Goal: Information Seeking & Learning: Learn about a topic

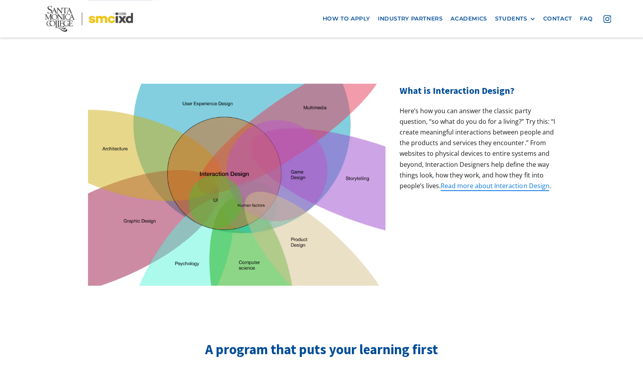
scroll to position [252, 0]
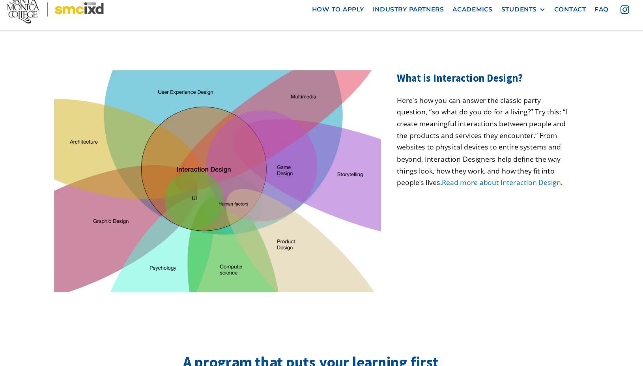
click at [482, 172] on link "Read more about Interaction Design" at bounding box center [494, 176] width 108 height 9
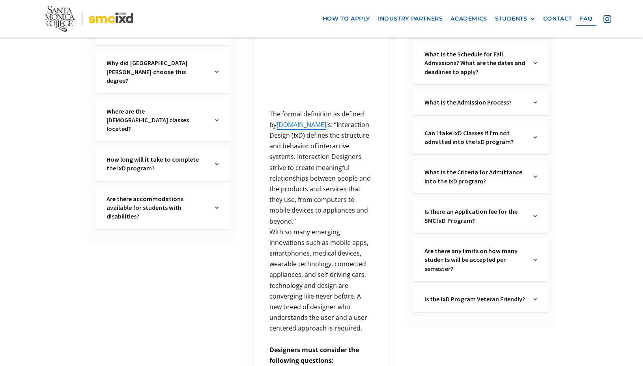
scroll to position [235, 0]
click at [536, 103] on img at bounding box center [535, 101] width 4 height 9
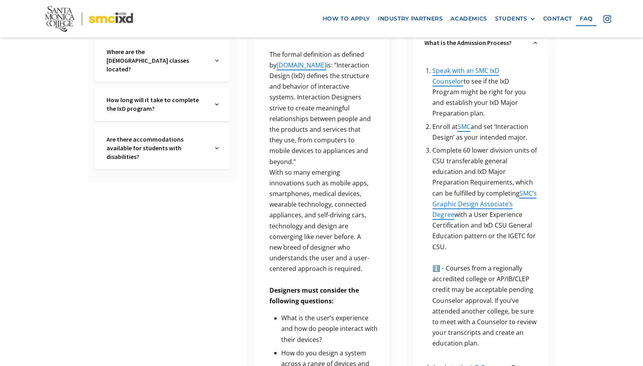
scroll to position [296, 0]
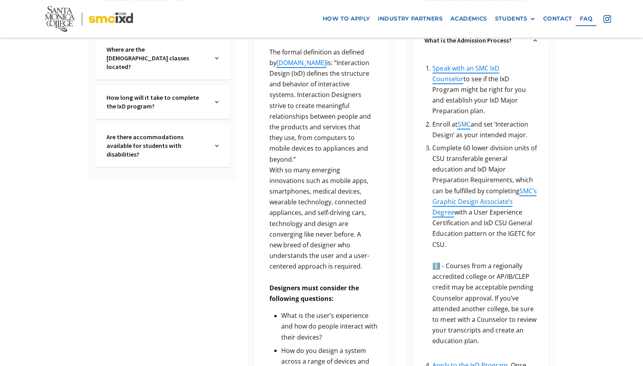
drag, startPoint x: 287, startPoint y: 247, endPoint x: 367, endPoint y: 258, distance: 80.4
click at [366, 257] on p "With so many emerging innovations such as mobile apps, smartphones, medical dev…" at bounding box center [321, 218] width 112 height 107
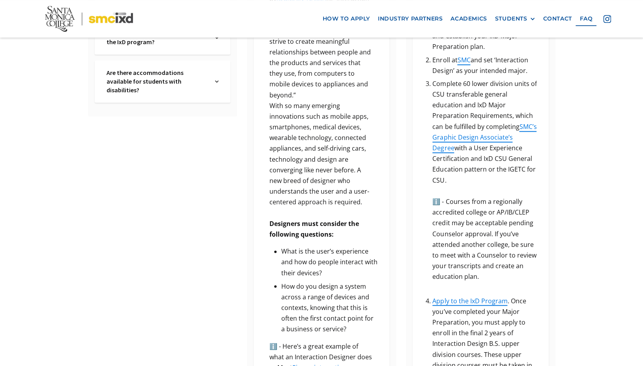
scroll to position [376, 0]
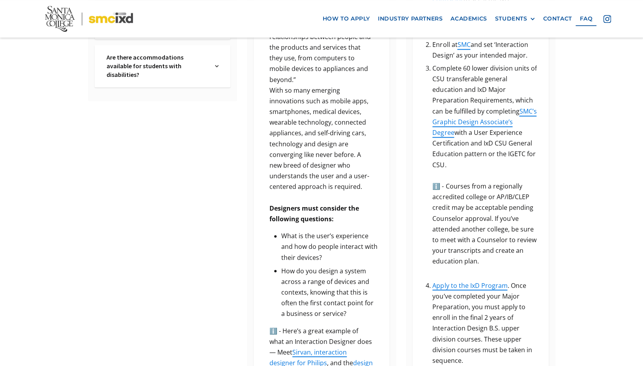
drag, startPoint x: 289, startPoint y: 228, endPoint x: 346, endPoint y: 246, distance: 60.0
click at [346, 246] on li "What is the user’s experience and how do people interact with their devices?" at bounding box center [329, 247] width 96 height 32
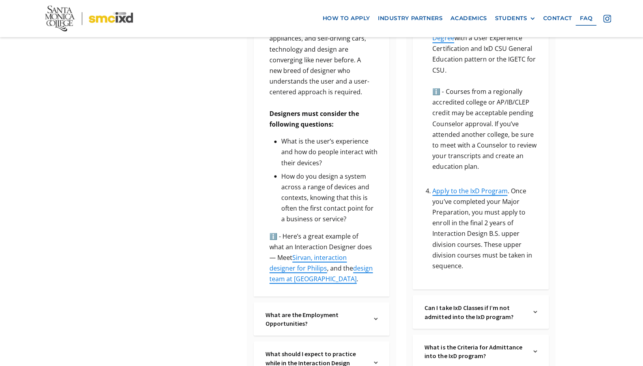
scroll to position [479, 0]
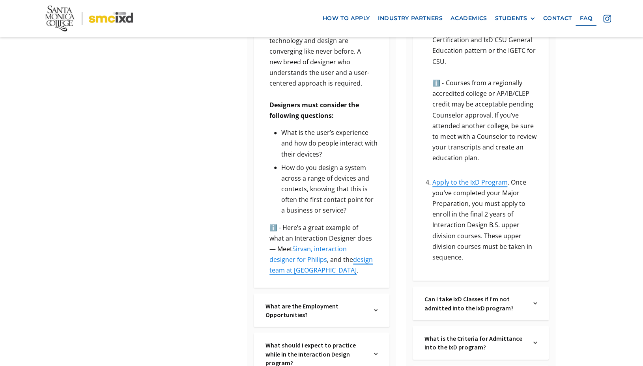
click at [325, 244] on link "Sirvan, interaction designer for Philips" at bounding box center [307, 253] width 77 height 19
click at [358, 255] on link "design team at [GEOGRAPHIC_DATA]" at bounding box center [320, 264] width 103 height 19
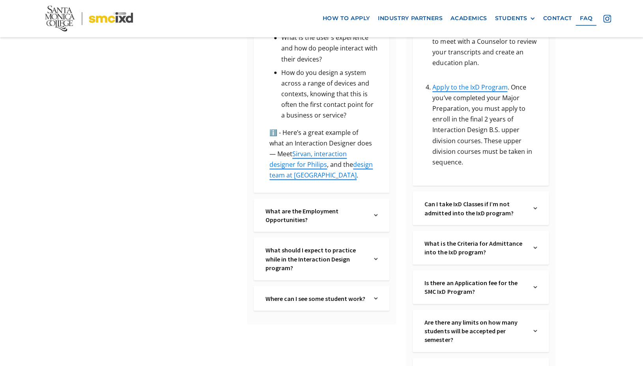
scroll to position [600, 0]
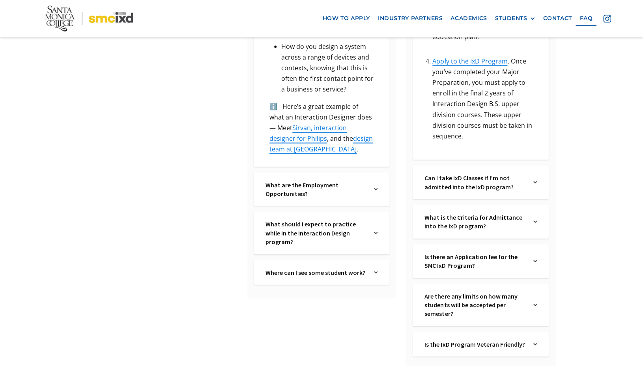
click at [374, 180] on img at bounding box center [376, 189] width 4 height 18
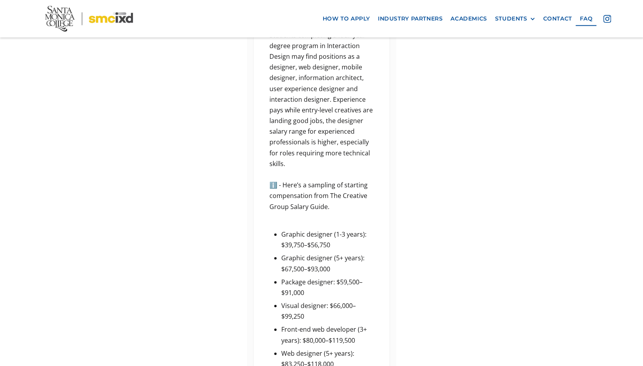
scroll to position [1080, 0]
drag, startPoint x: 285, startPoint y: 197, endPoint x: 335, endPoint y: 204, distance: 51.0
click at [335, 229] on li "Graphic designer (1-3 years): $39,750–$56,750" at bounding box center [329, 239] width 96 height 21
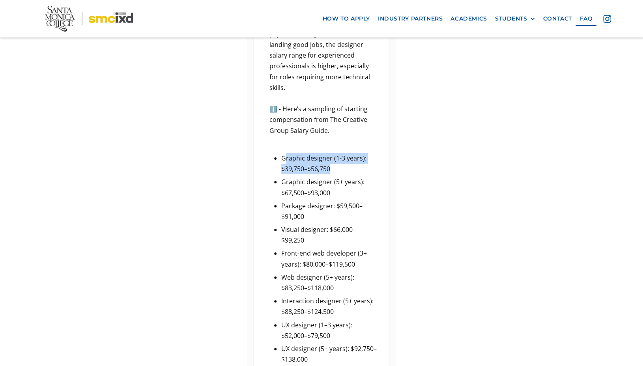
scroll to position [1157, 0]
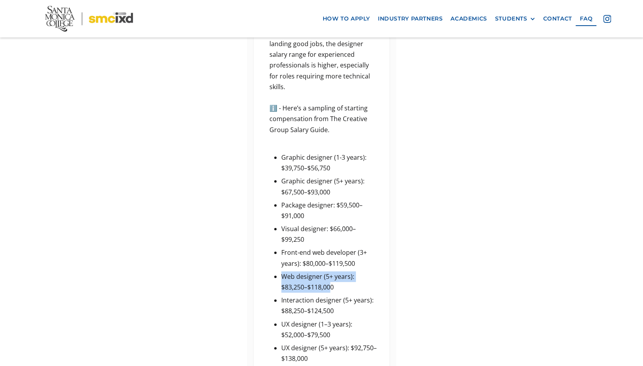
drag, startPoint x: 283, startPoint y: 238, endPoint x: 331, endPoint y: 249, distance: 49.4
click at [331, 271] on li "Web designer (5+ years): $83,250–$118,000" at bounding box center [329, 281] width 96 height 21
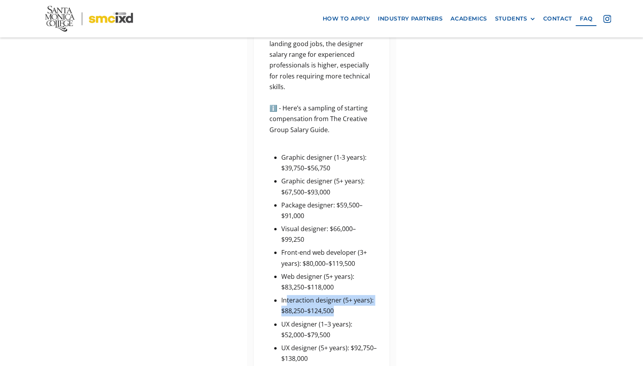
drag, startPoint x: 286, startPoint y: 257, endPoint x: 337, endPoint y: 271, distance: 53.1
click at [337, 295] on li "Interaction designer (5+ years): $88,250–$124,500" at bounding box center [329, 305] width 96 height 21
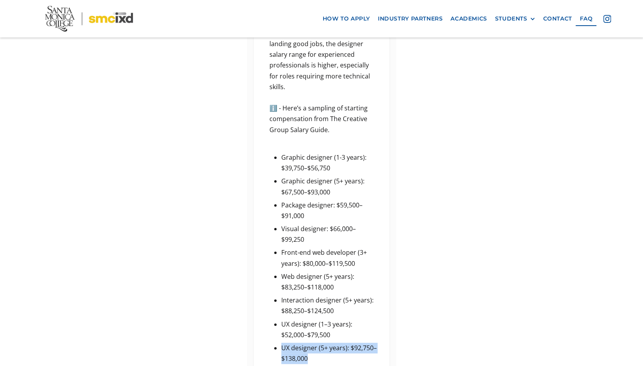
drag, startPoint x: 283, startPoint y: 307, endPoint x: 321, endPoint y: 321, distance: 40.9
click at [321, 343] on li "UX designer (5+ years): $92,750–$138,000" at bounding box center [329, 353] width 96 height 21
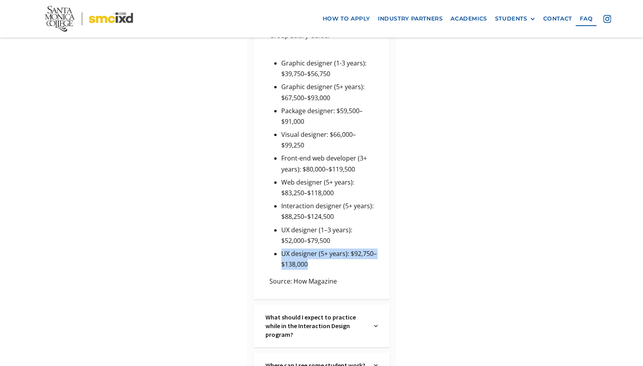
scroll to position [1257, 0]
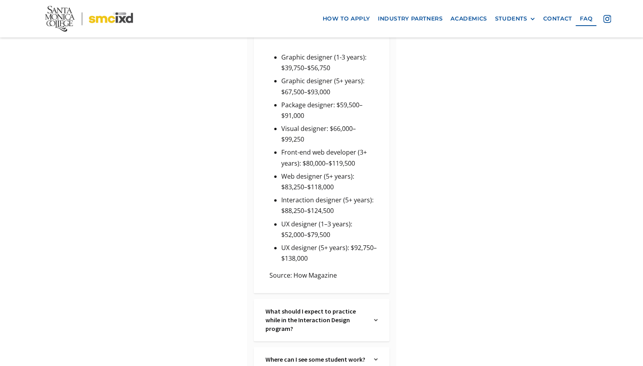
click at [369, 299] on div "What should I expect to practice while in the Interaction Design program? Text …" at bounding box center [321, 320] width 136 height 42
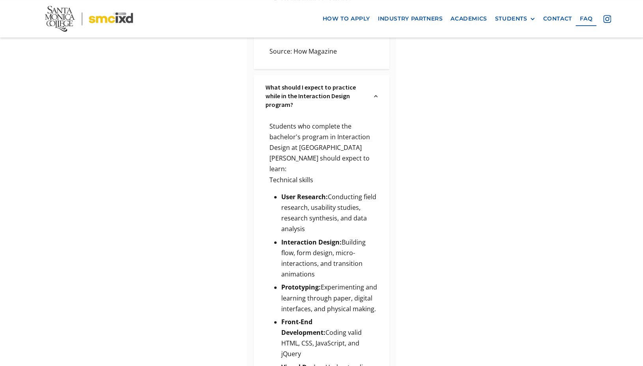
scroll to position [1486, 0]
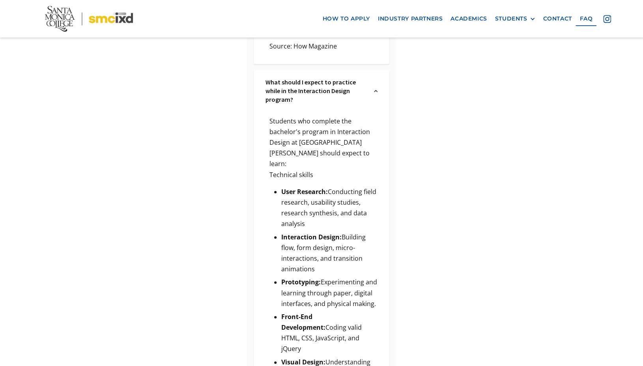
drag, startPoint x: 346, startPoint y: 184, endPoint x: 348, endPoint y: 218, distance: 34.7
click at [348, 232] on li "Interaction Design: Building flow, form design, micro-interactions, and transit…" at bounding box center [329, 253] width 96 height 43
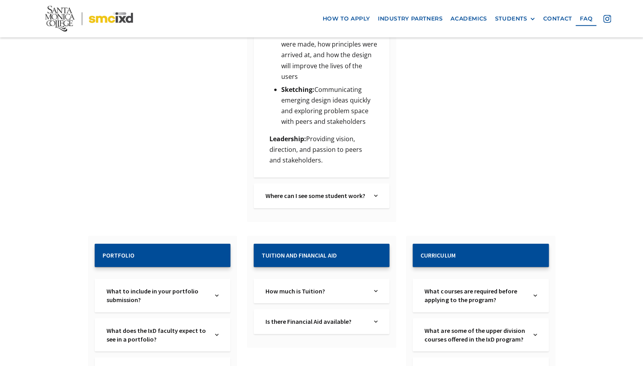
scroll to position [2264, 0]
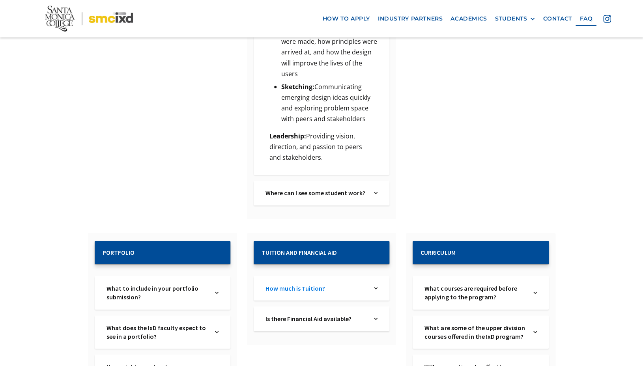
click at [330, 284] on link "How much is Tuition?" at bounding box center [315, 288] width 101 height 9
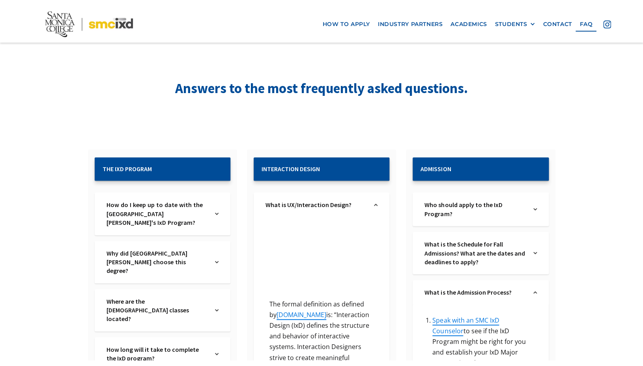
scroll to position [50, 0]
